Goal: Check status

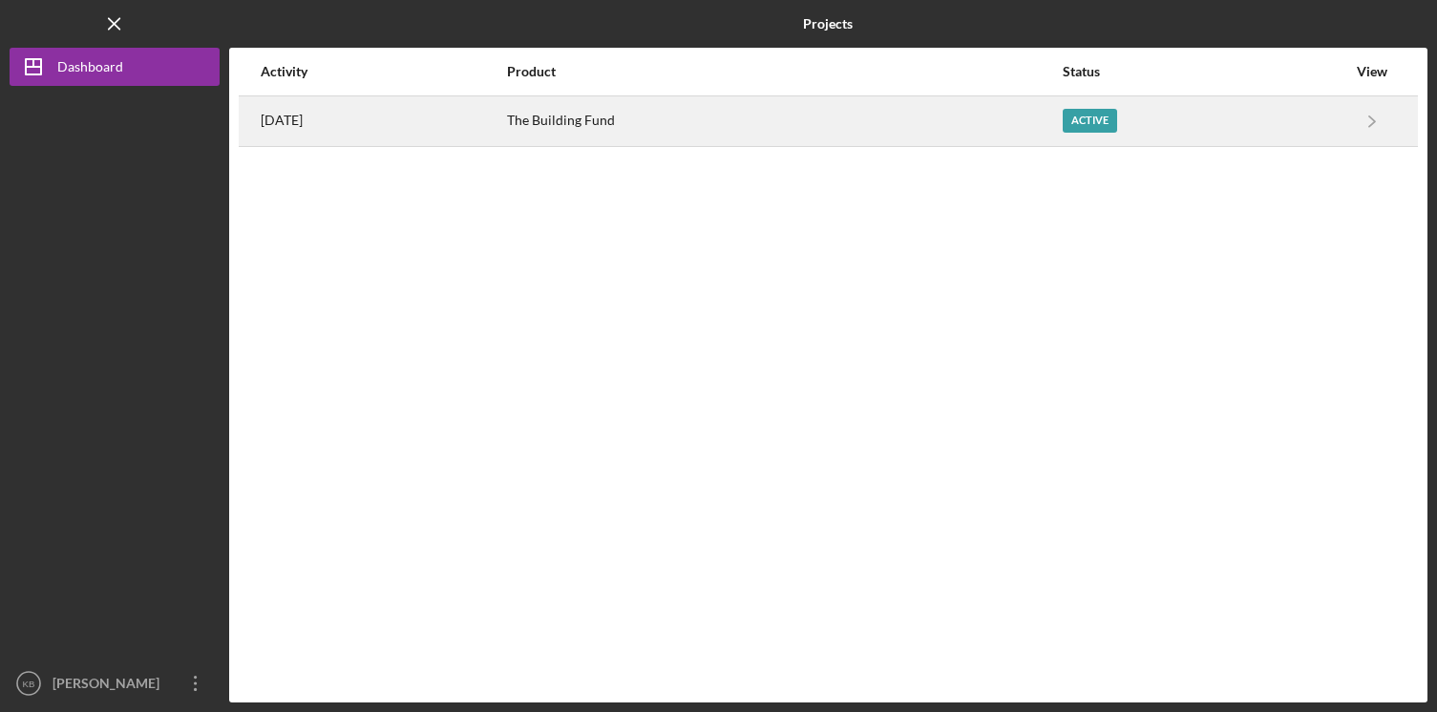
click at [1117, 113] on div "Active" at bounding box center [1090, 121] width 54 height 24
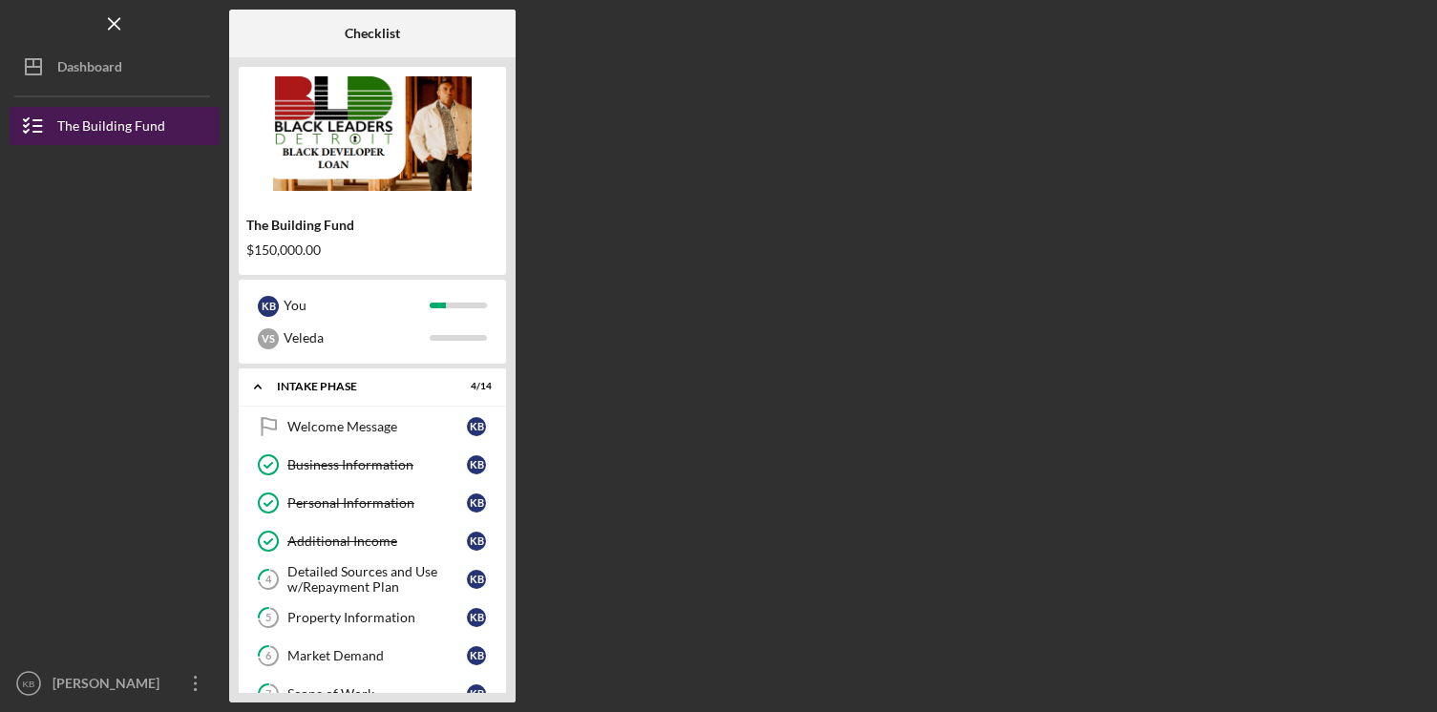
click at [121, 124] on div "The Building Fund" at bounding box center [111, 128] width 108 height 43
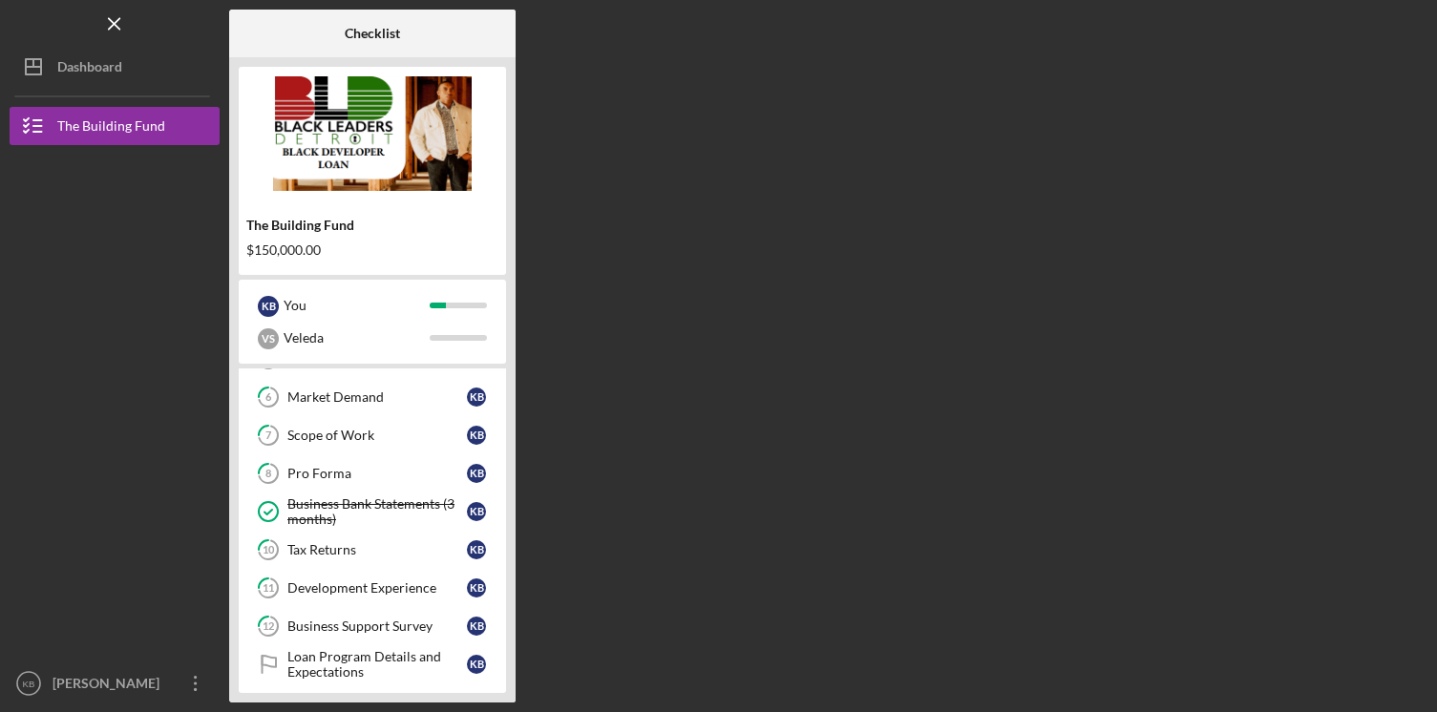
scroll to position [397, 0]
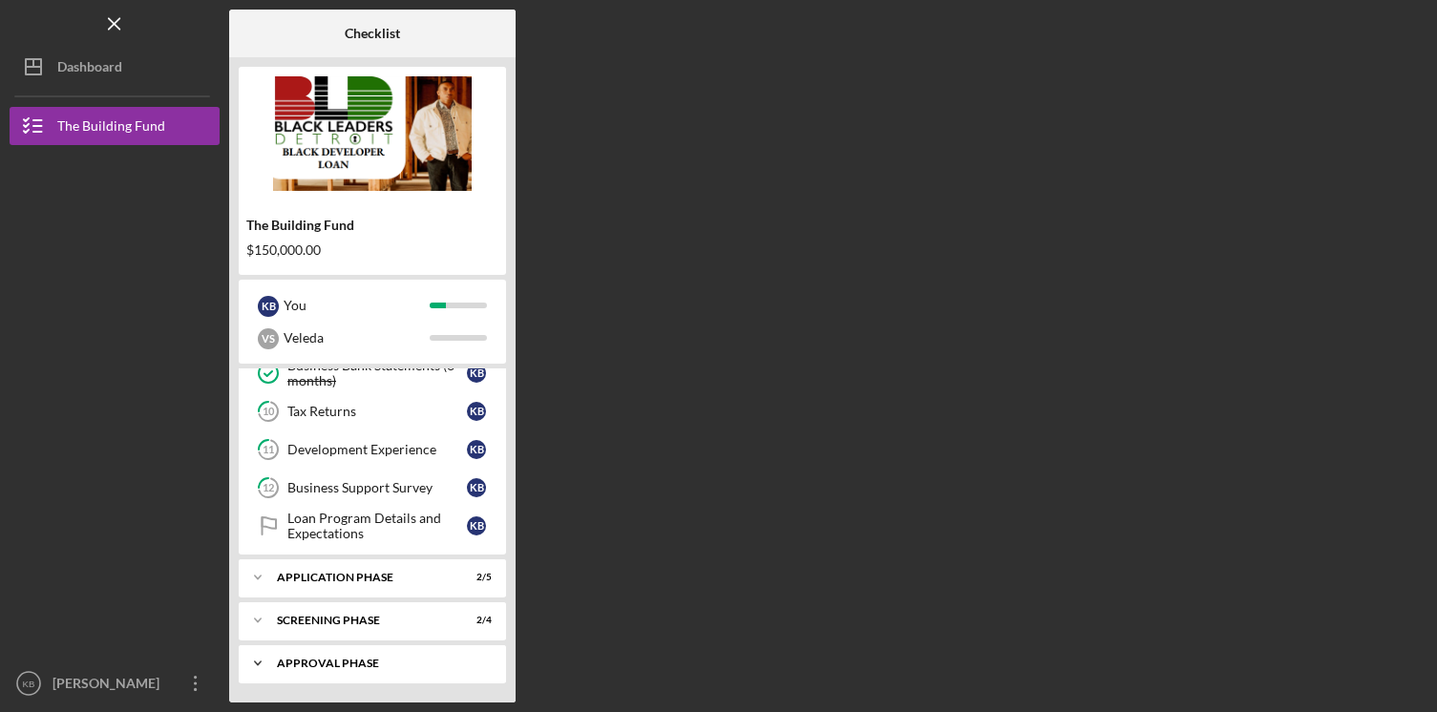
click at [267, 661] on icon "Icon/Expander" at bounding box center [258, 664] width 38 height 38
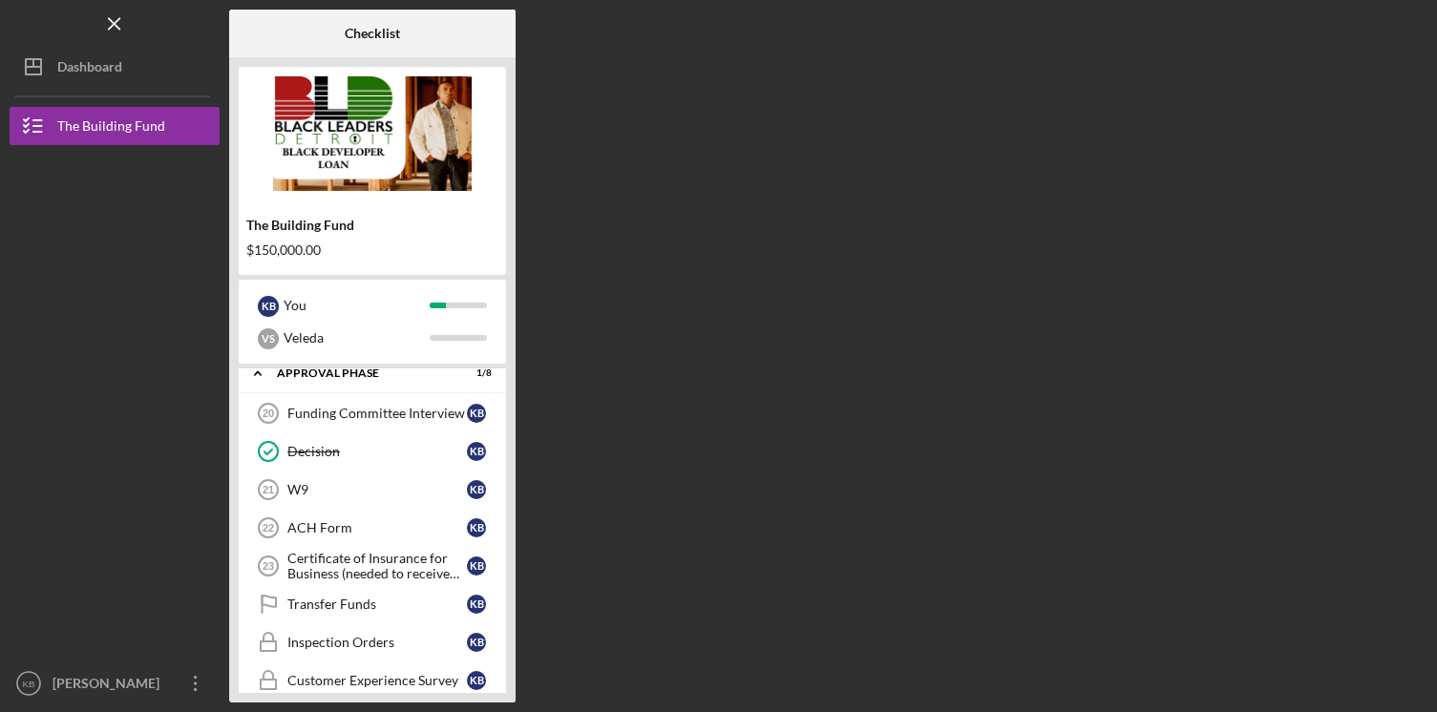
scroll to position [694, 0]
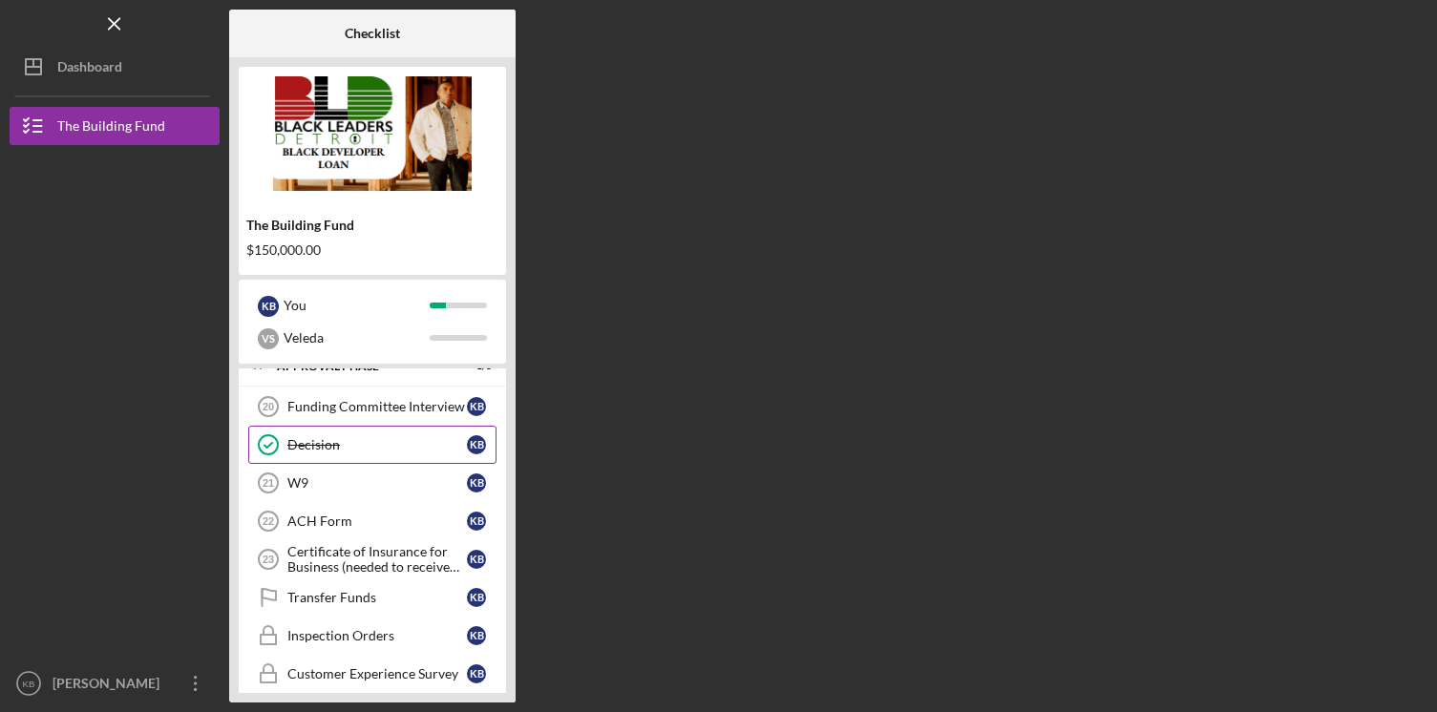
click at [308, 435] on link "Decision Decision K B" at bounding box center [372, 445] width 248 height 38
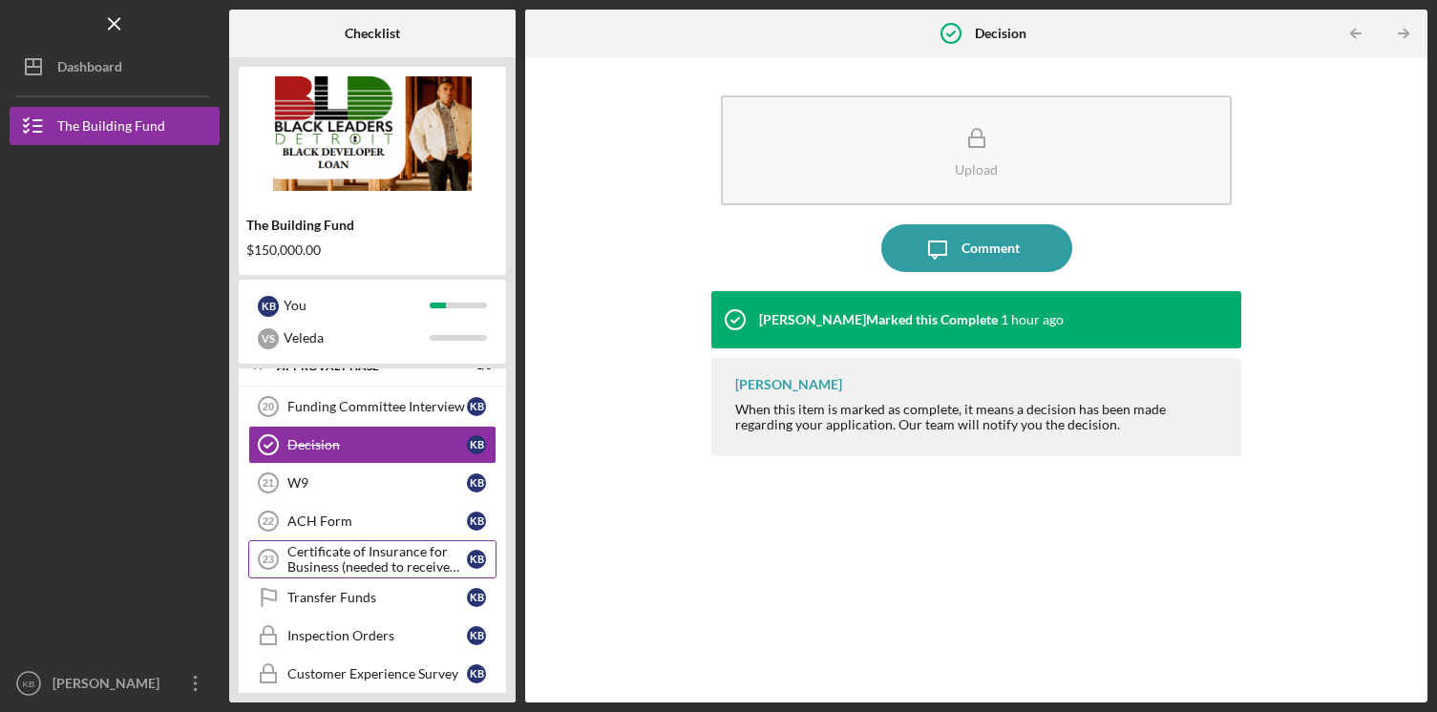
click at [382, 554] on div "Certificate of Insurance for Business (needed to receive funds)" at bounding box center [377, 559] width 180 height 31
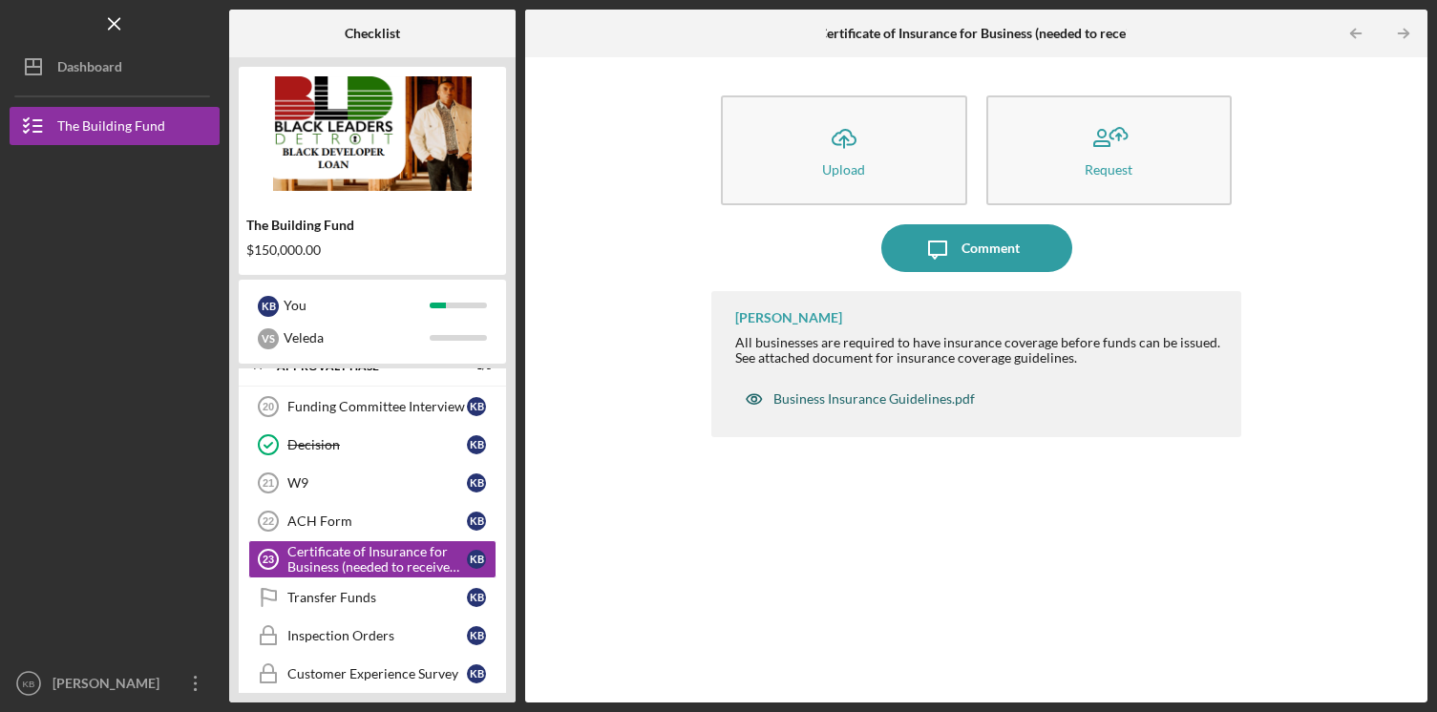
click at [831, 399] on div "Business Insurance Guidelines.pdf" at bounding box center [875, 399] width 202 height 15
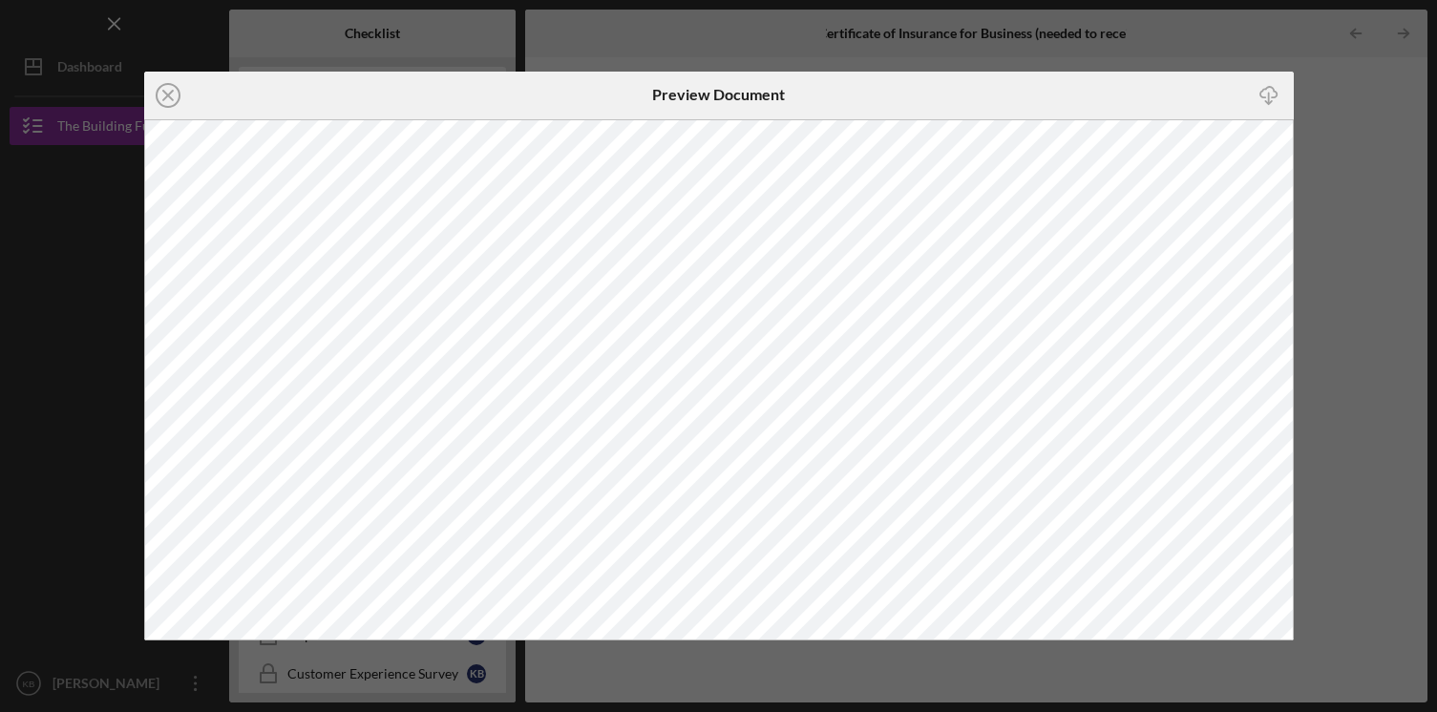
click at [1320, 160] on div "Icon/Close Preview Document Icon/Download" at bounding box center [718, 356] width 1437 height 712
